Goal: Information Seeking & Learning: Learn about a topic

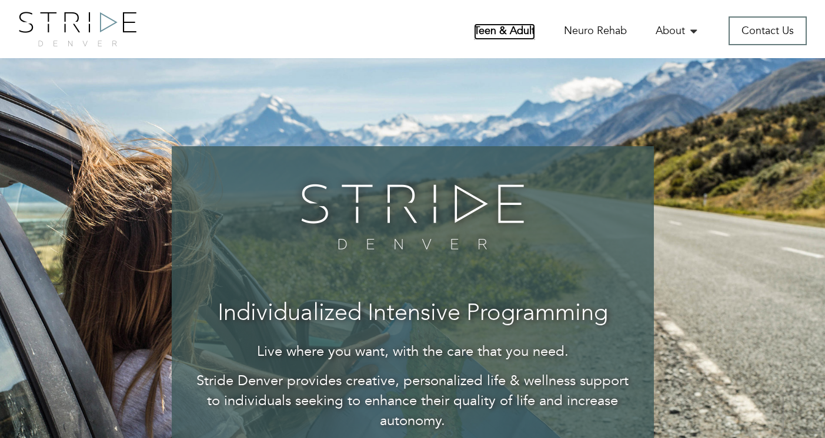
click at [509, 28] on link "Teen & Adult" at bounding box center [504, 32] width 61 height 16
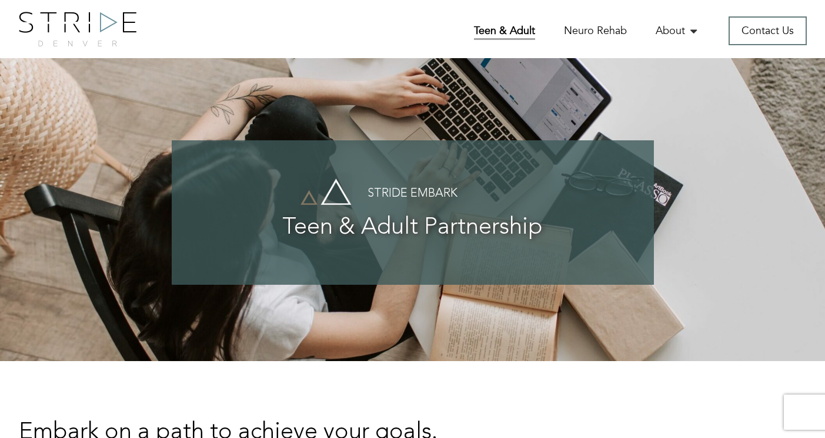
click at [302, 21] on div "Home Teen & Adult Neuro Rehab About The WrapAround Collective Our Team Service …" at bounding box center [513, 28] width 604 height 33
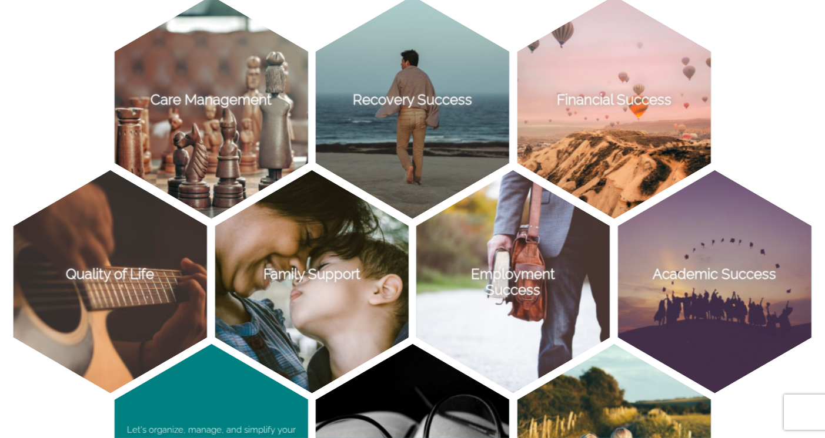
scroll to position [726, 0]
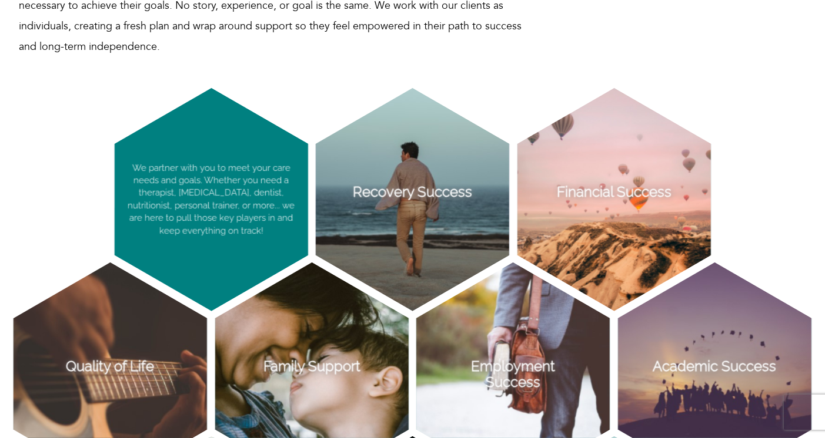
click at [180, 174] on p "We partner with you to meet your care needs and goals. Whether you need a thera…" at bounding box center [211, 199] width 193 height 223
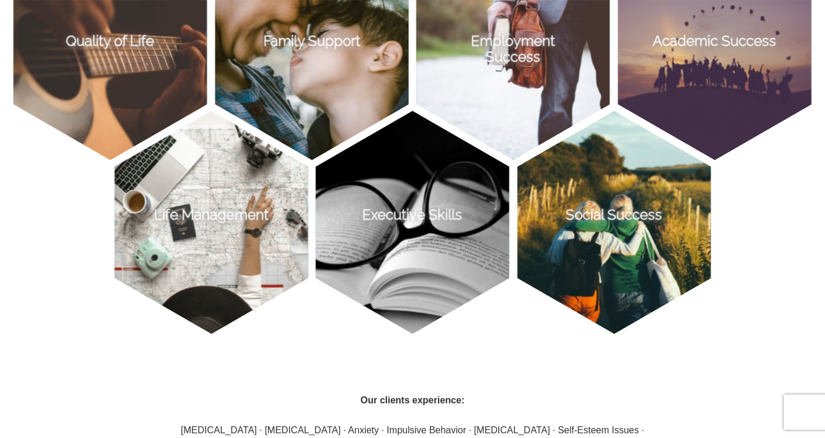
scroll to position [1063, 0]
